Goal: Information Seeking & Learning: Learn about a topic

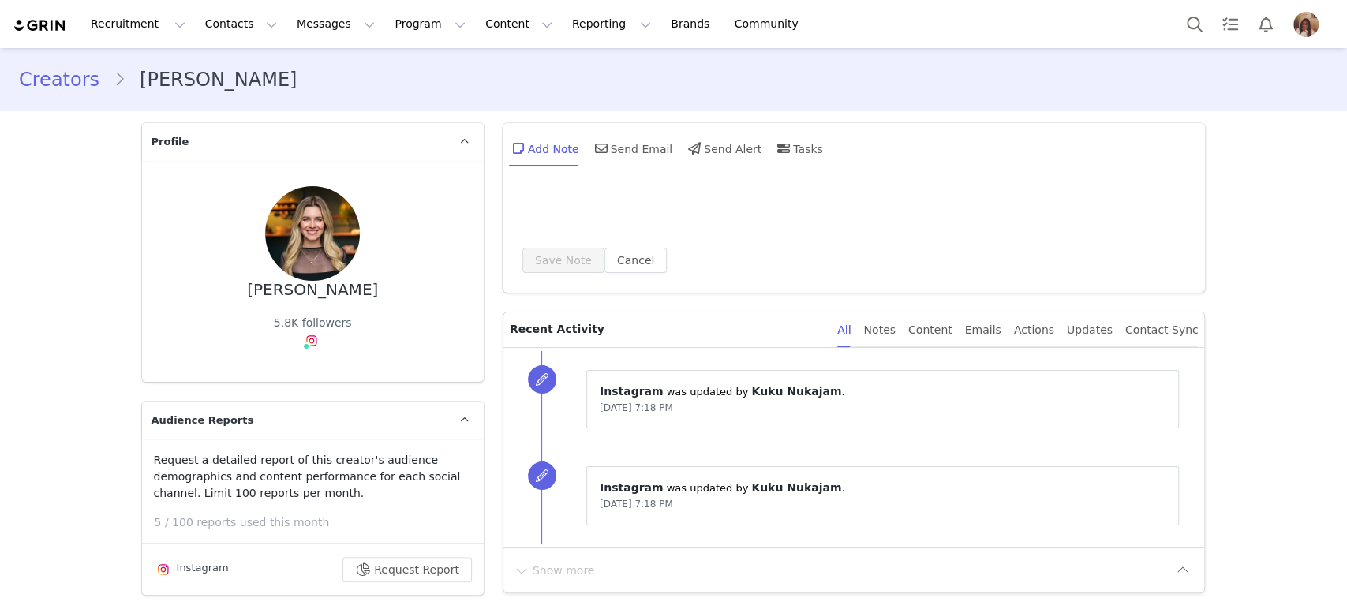
click at [44, 17] on div "Recruitment Recruitment Creator Search Curated Lists Landing Pages Web Extensio…" at bounding box center [414, 24] width 802 height 36
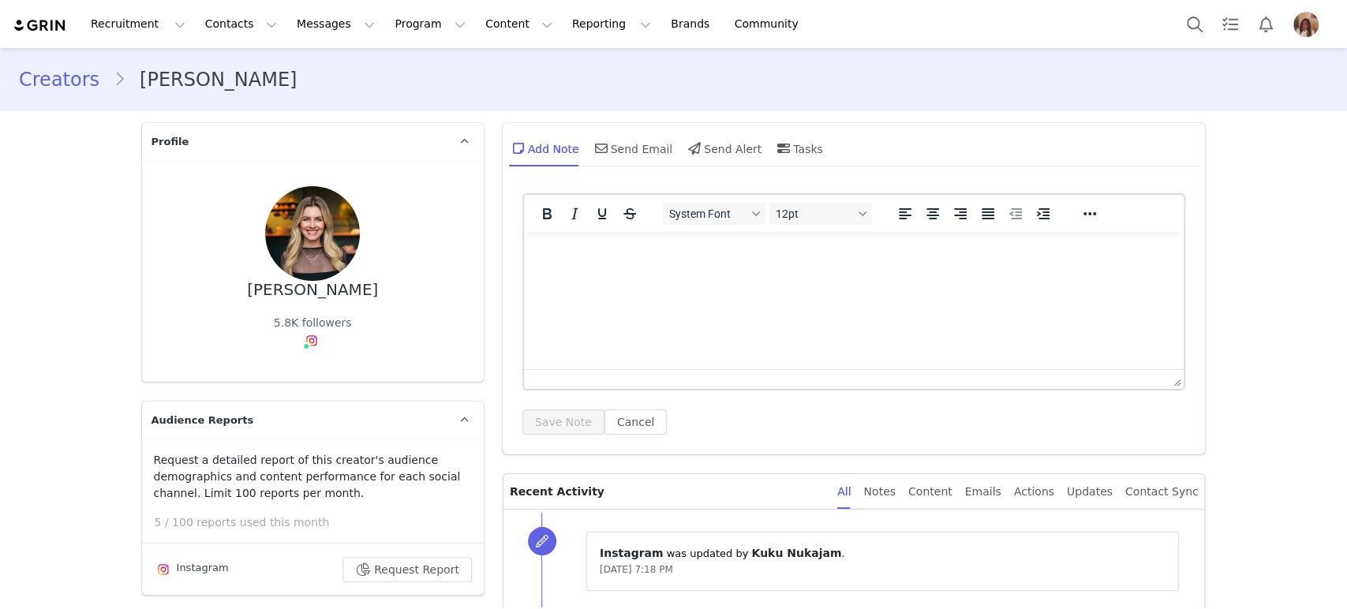
click at [39, 22] on img at bounding box center [40, 25] width 55 height 15
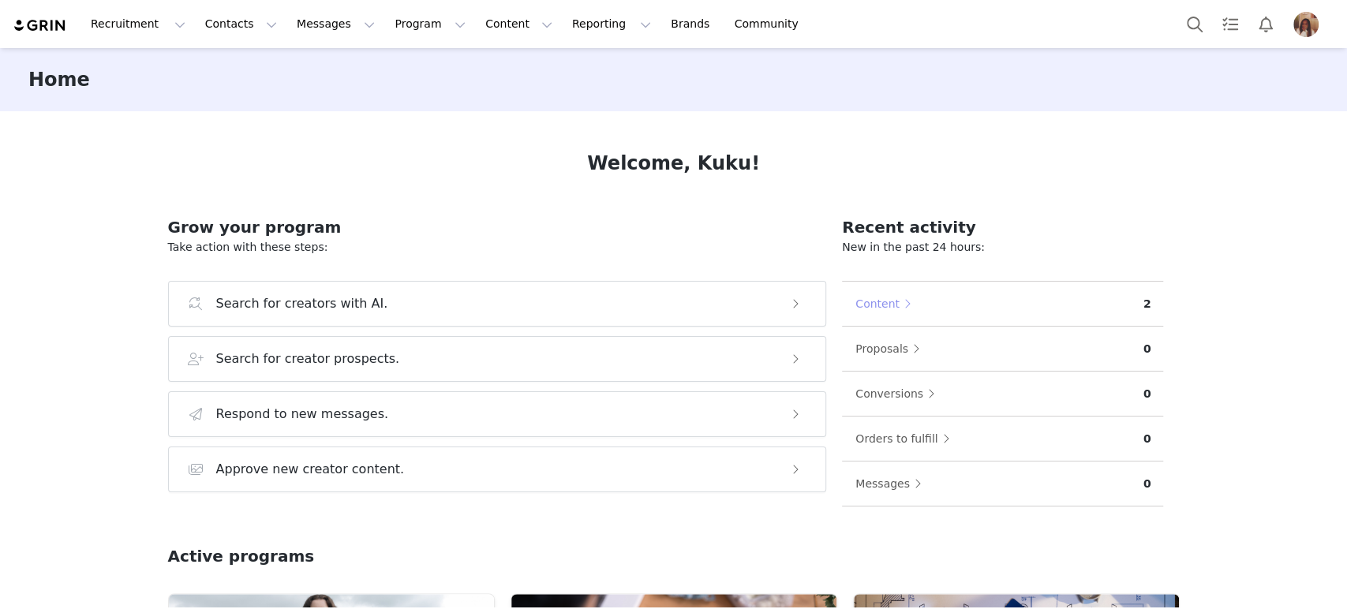
click at [863, 309] on button "Content" at bounding box center [887, 303] width 65 height 25
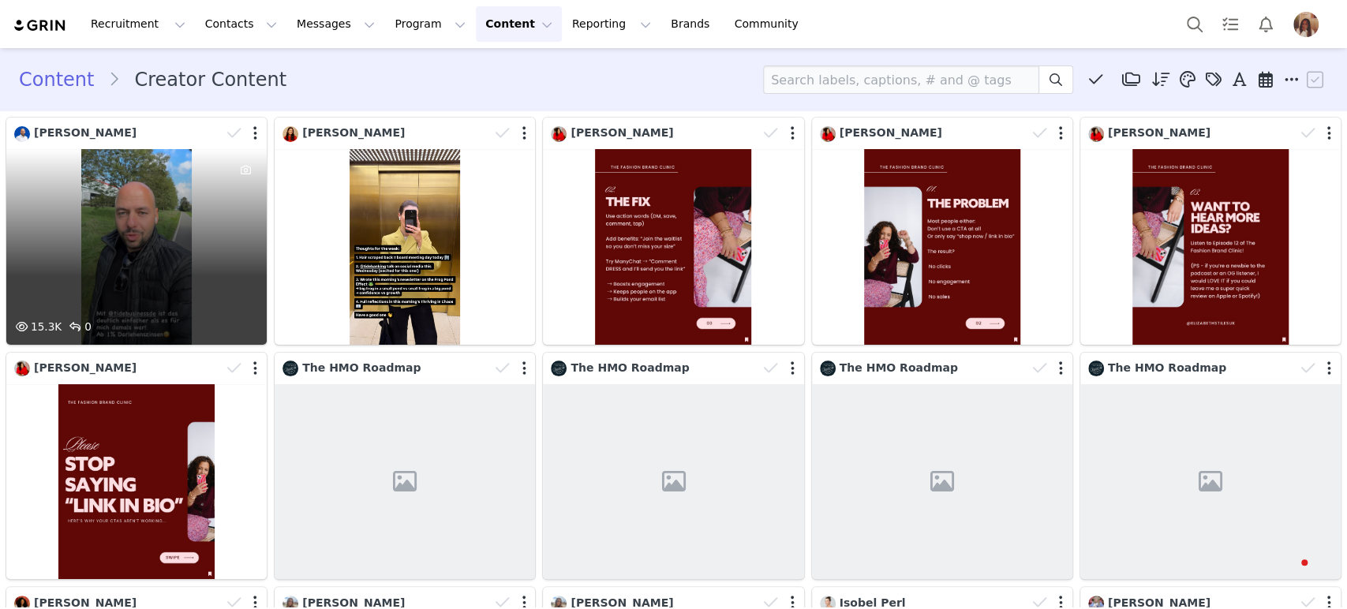
click at [163, 255] on div "15.3K 0" at bounding box center [136, 247] width 260 height 196
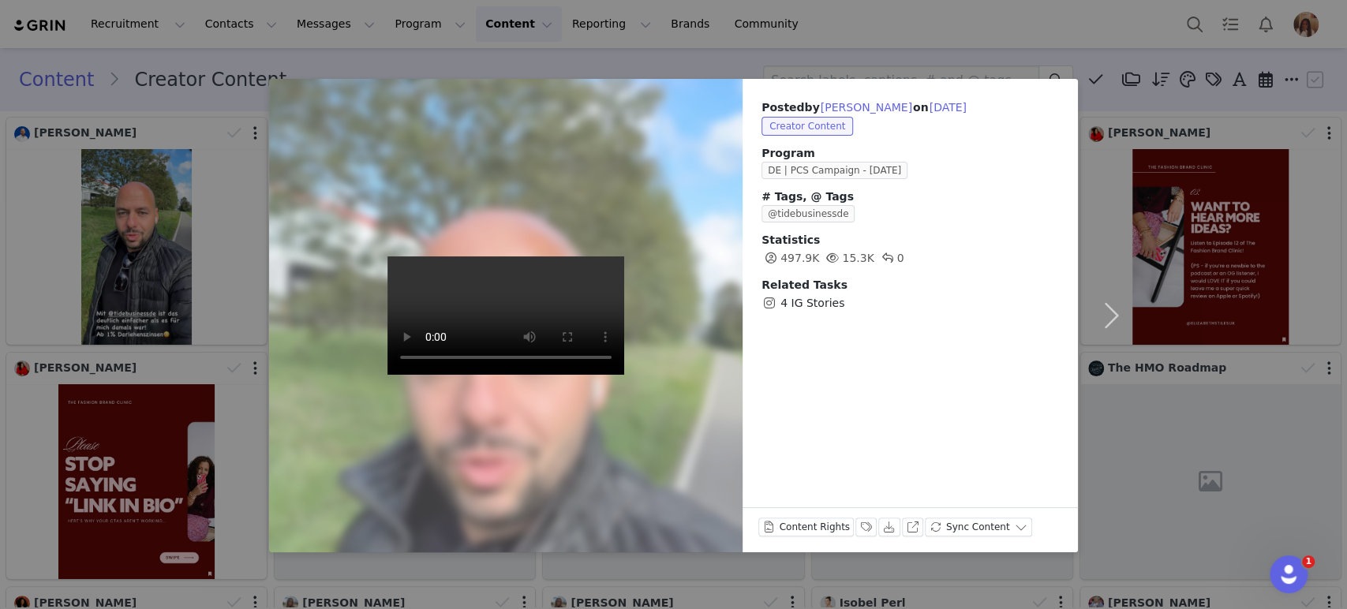
click at [937, 48] on div "Posted by [PERSON_NAME] on [DATE] Creator Content Program DE | PCS Campaign - […" at bounding box center [673, 304] width 1347 height 609
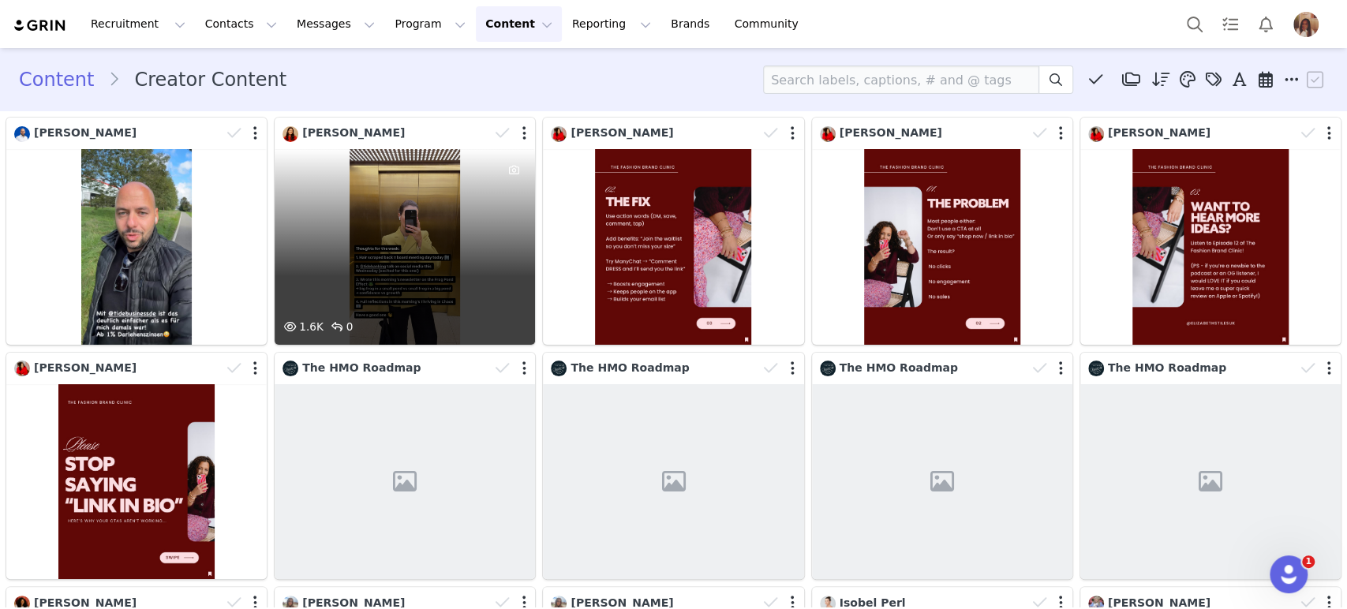
click at [437, 211] on div "1.6K 0" at bounding box center [405, 247] width 260 height 196
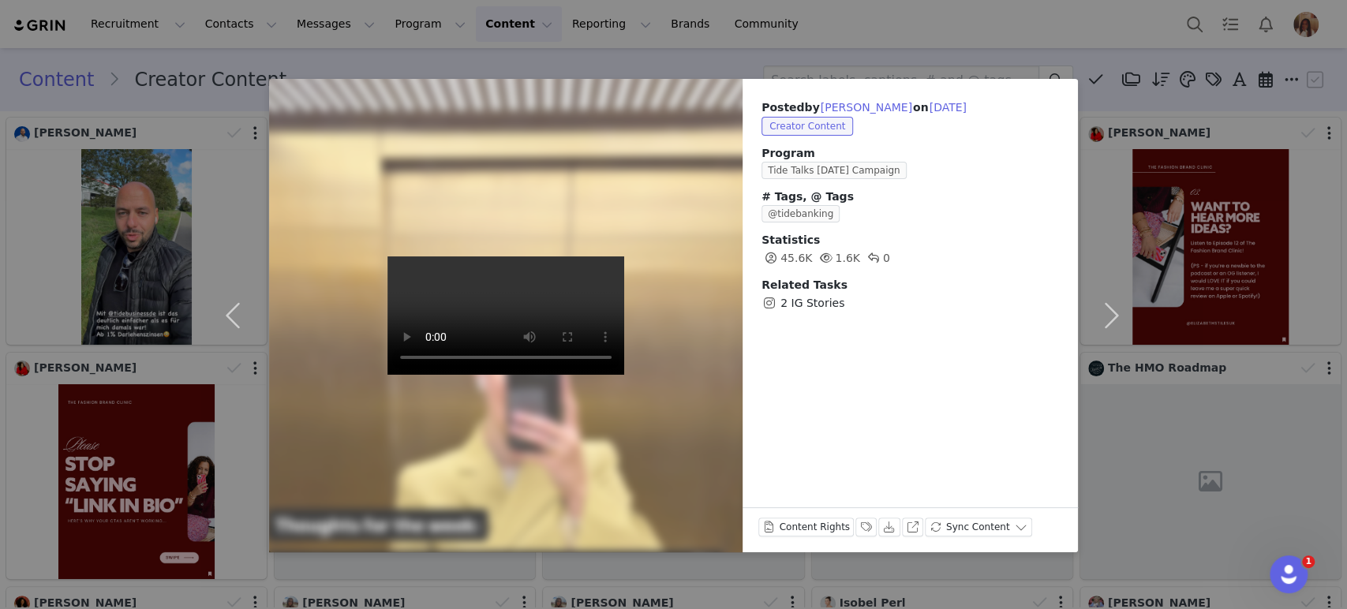
click at [1035, 12] on div "Posted by [PERSON_NAME] on [DATE] Creator Content Program Tide Talks [DATE] Cam…" at bounding box center [673, 304] width 1347 height 609
